Goal: Information Seeking & Learning: Learn about a topic

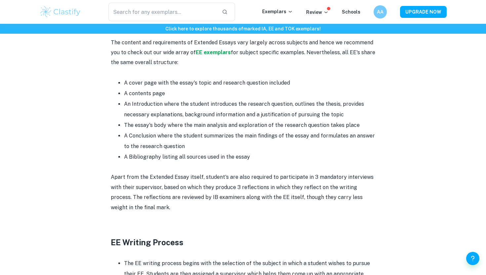
scroll to position [176, 0]
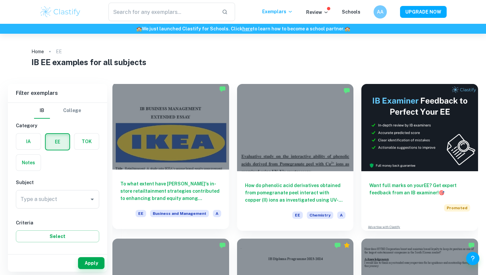
click at [159, 114] on div at bounding box center [170, 125] width 117 height 87
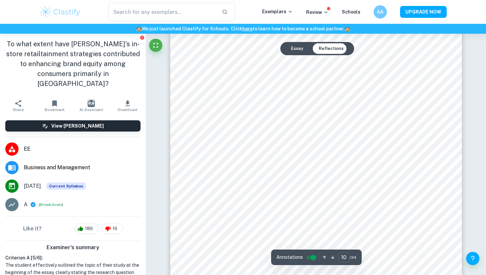
scroll to position [4155, 0]
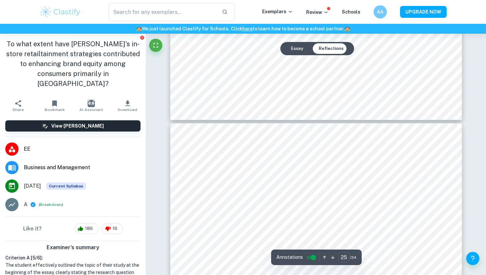
type input "24"
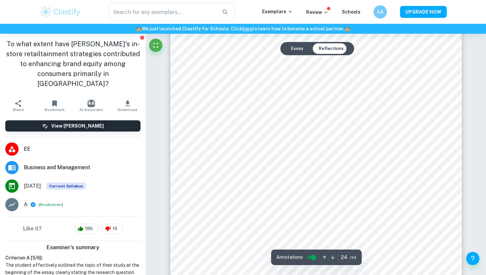
scroll to position [9919, 0]
